Goal: Task Accomplishment & Management: Manage account settings

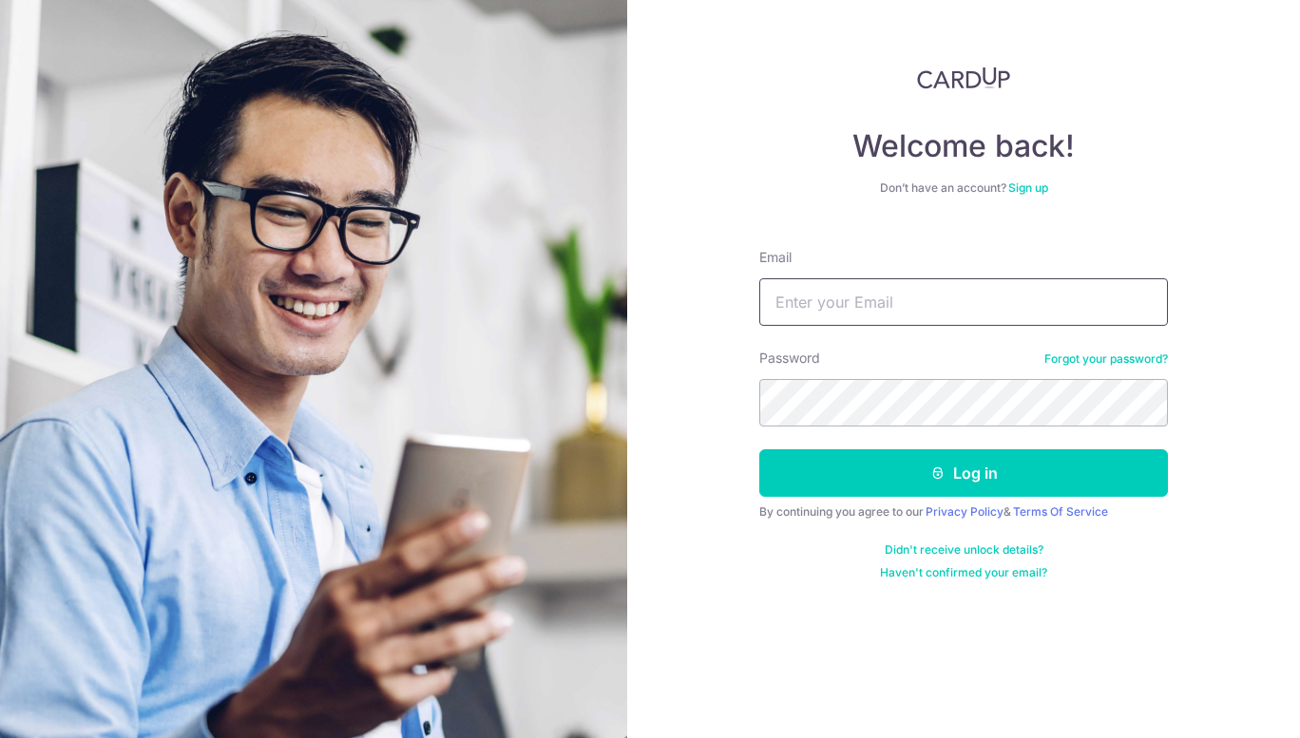
click at [880, 311] on input "Email" at bounding box center [963, 302] width 409 height 48
type input "[PERSON_NAME][EMAIL_ADDRESS][DOMAIN_NAME]"
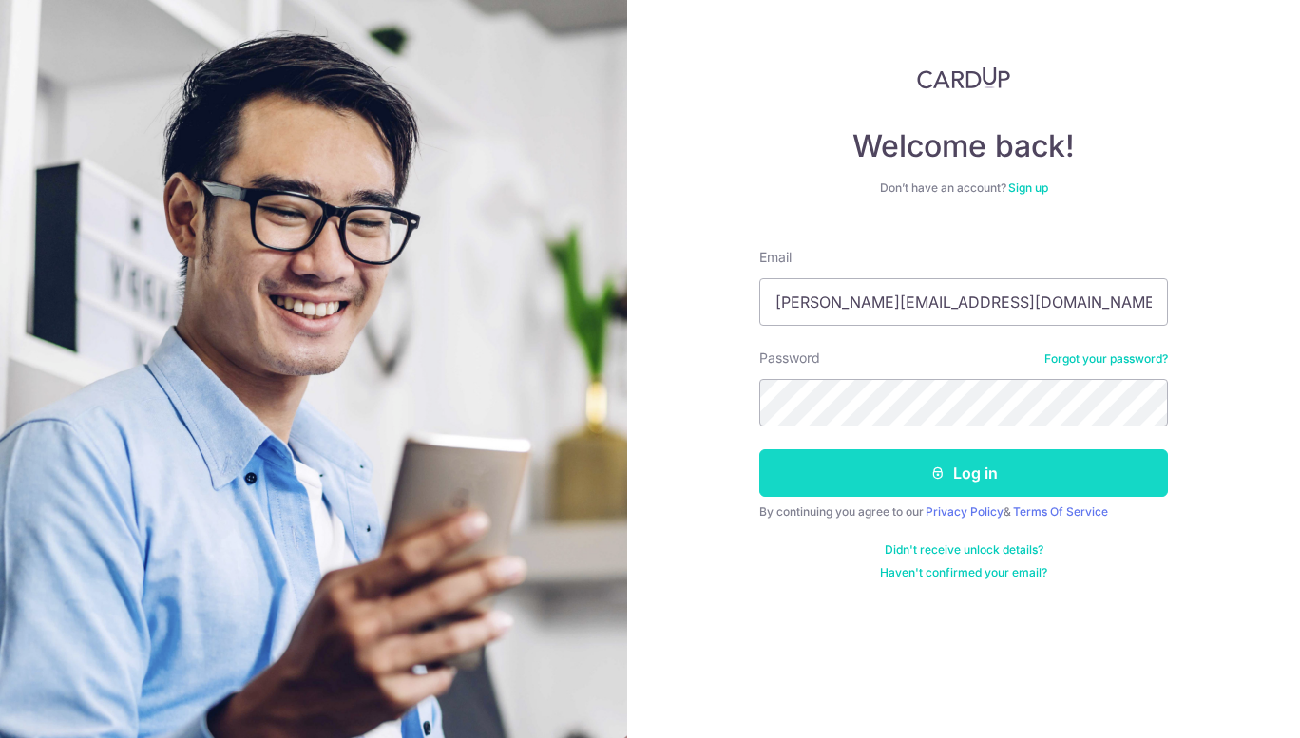
click at [1023, 485] on button "Log in" at bounding box center [963, 473] width 409 height 48
